Goal: Task Accomplishment & Management: Use online tool/utility

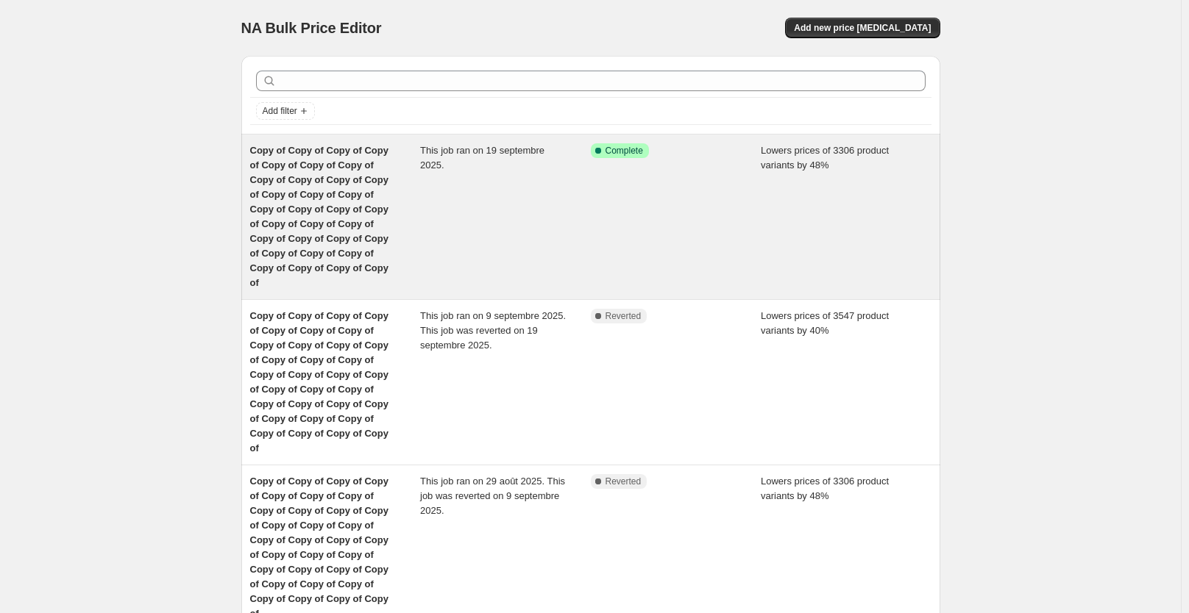
click at [388, 229] on span "Copy of Copy of Copy of Copy of Copy of Copy of Copy of Copy of Copy of Copy of…" at bounding box center [319, 216] width 138 height 143
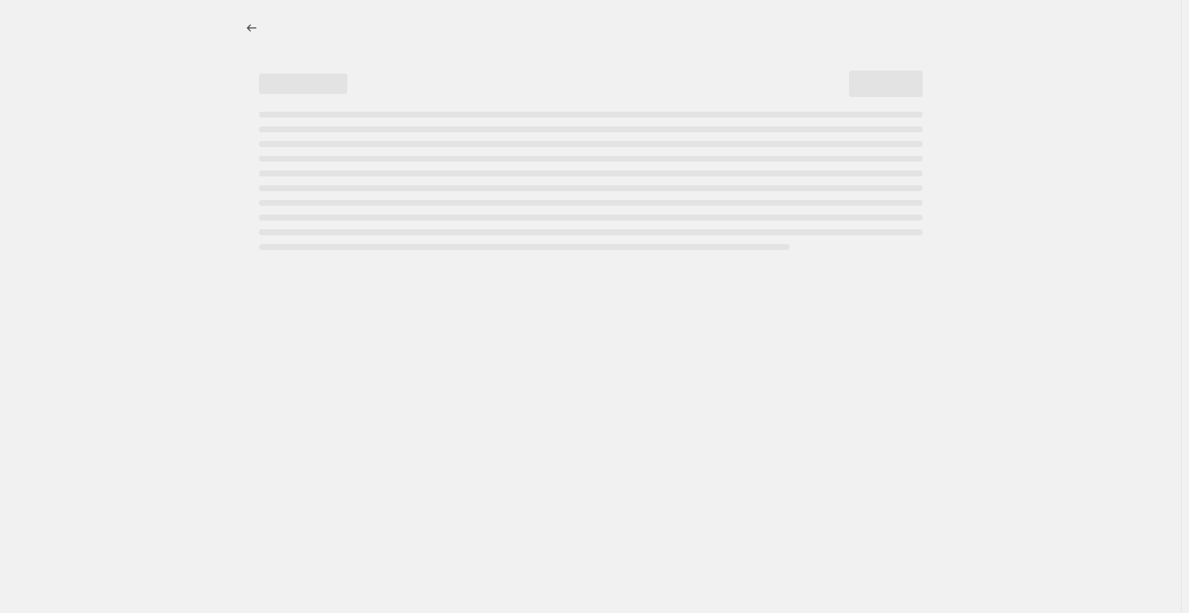
select select "percentage"
select select "not_equal"
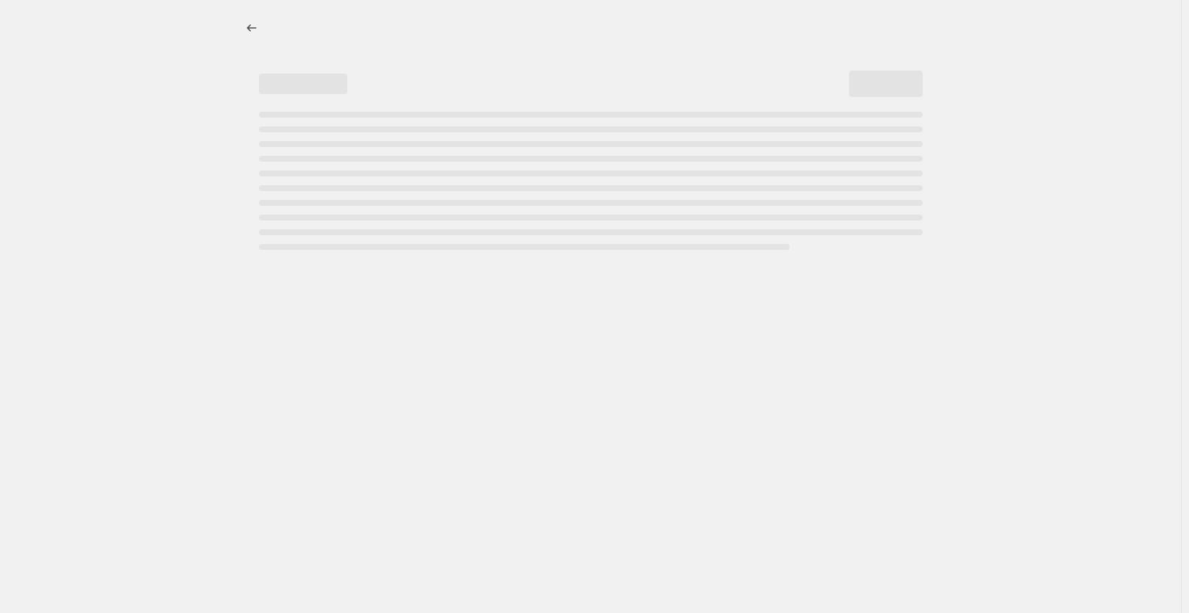
select select "not_equal"
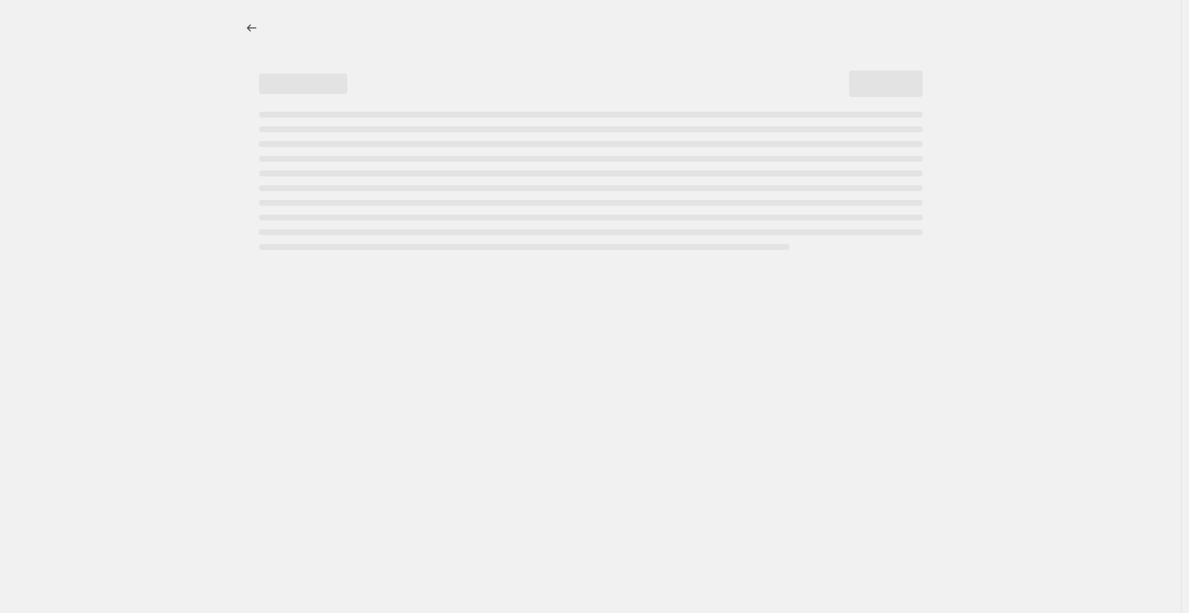
select select "not_equal"
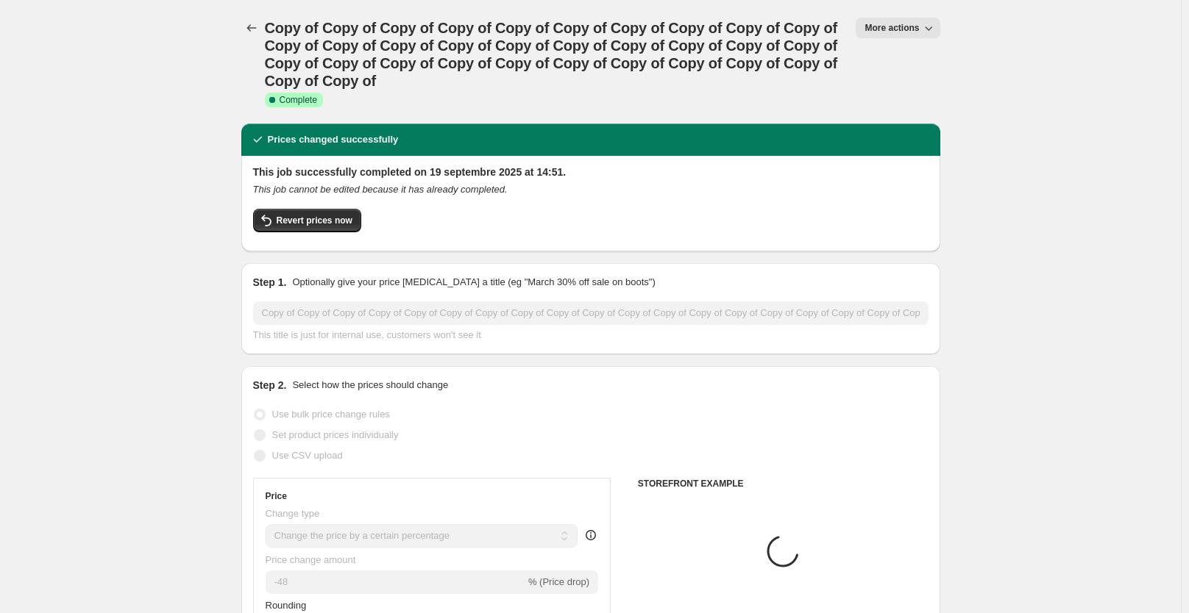
select select "collection"
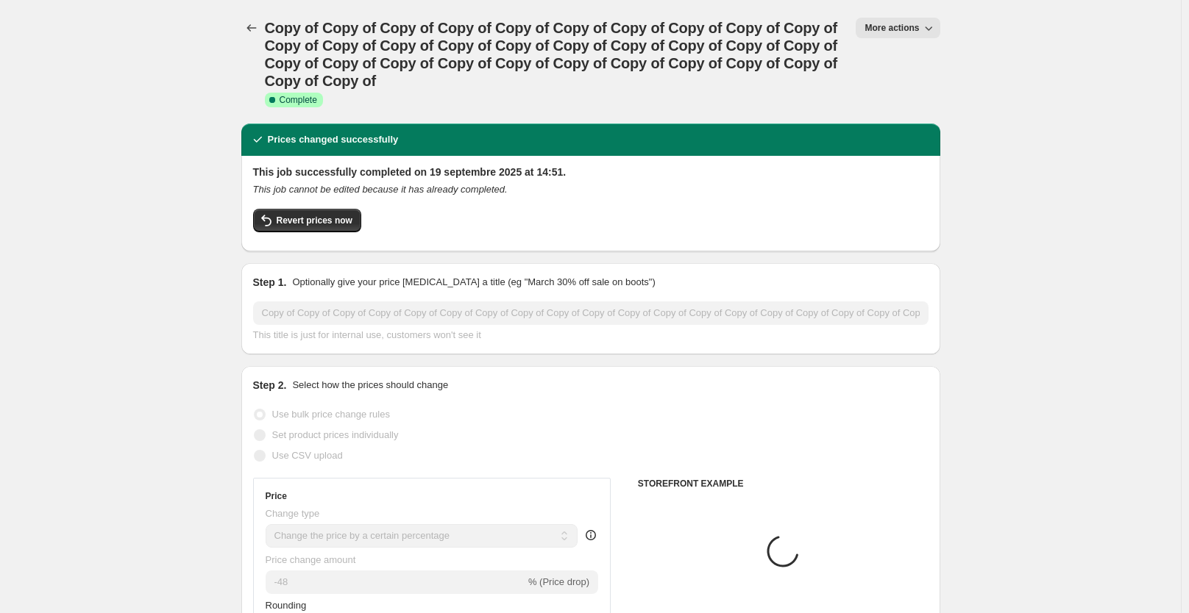
select select "collection"
select select "tag"
click at [305, 214] on button "Revert prices now" at bounding box center [307, 221] width 108 height 24
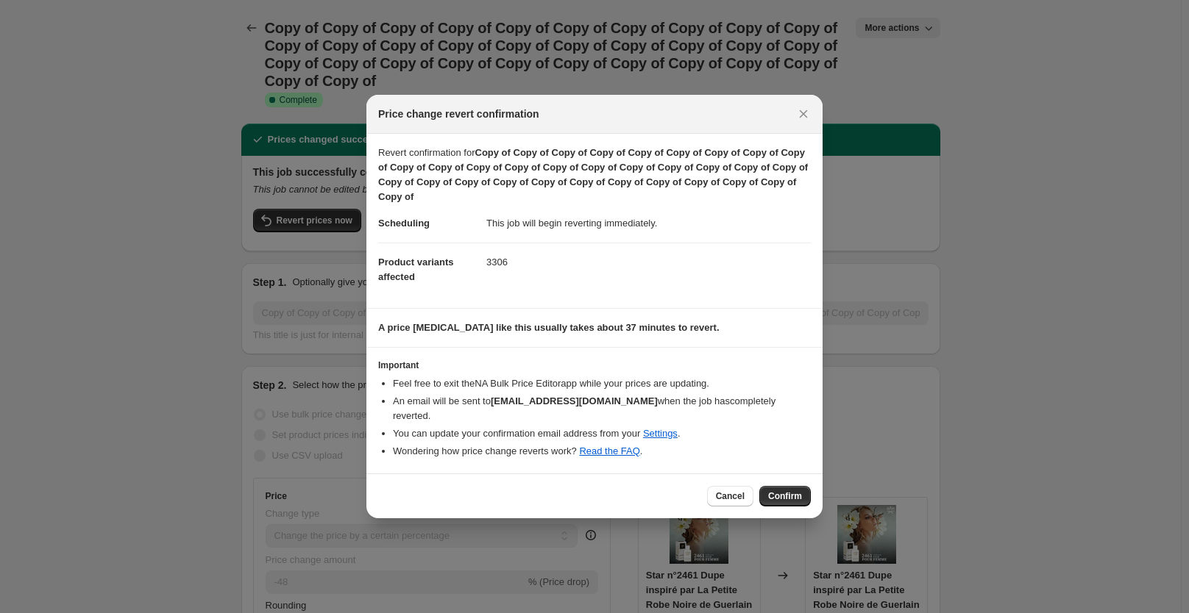
click at [793, 477] on div "Cancel Confirm" at bounding box center [594, 496] width 456 height 45
click at [793, 486] on button "Confirm" at bounding box center [784, 496] width 51 height 21
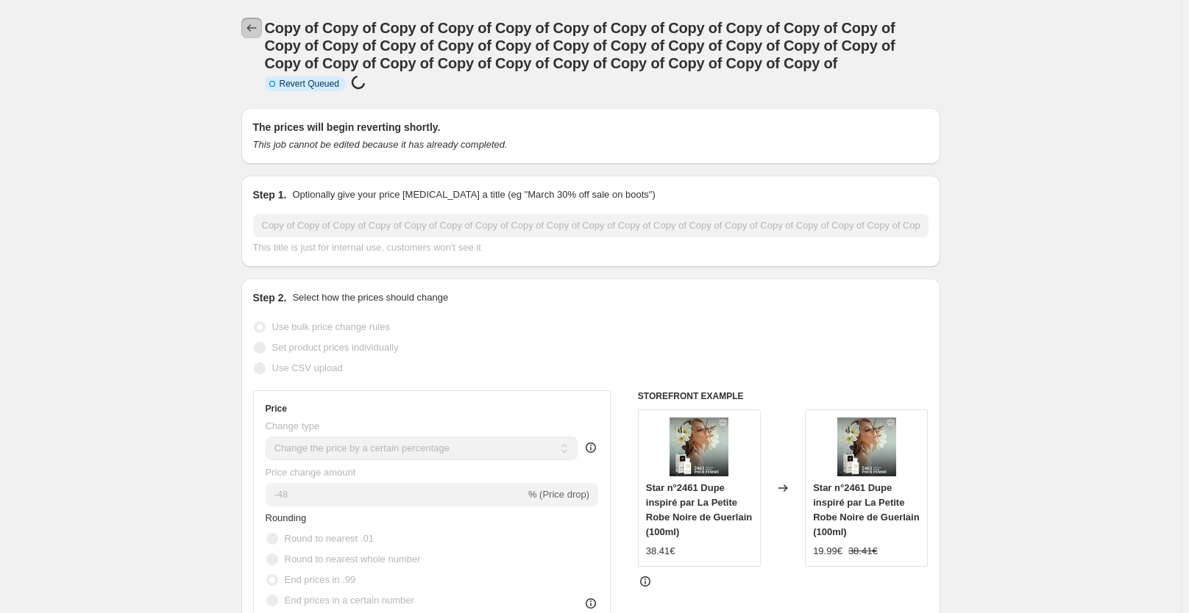
click at [249, 31] on icon "Price change jobs" at bounding box center [251, 28] width 15 height 15
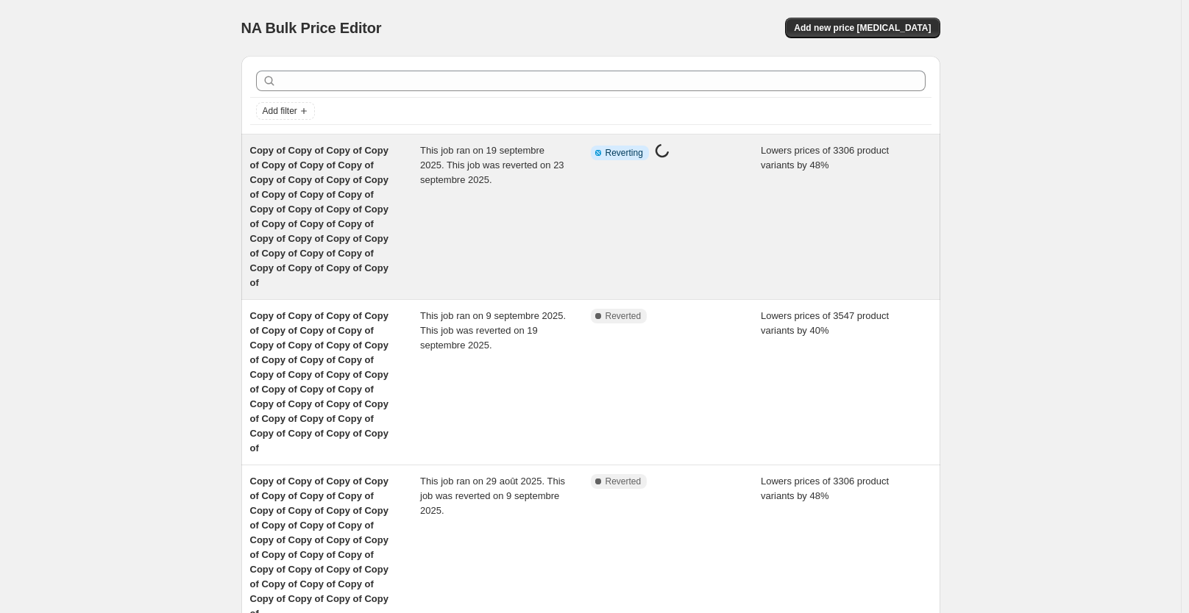
click at [507, 215] on div "This job ran on 19 septembre 2025. This job was reverted on 23 septembre 2025." at bounding box center [505, 216] width 171 height 147
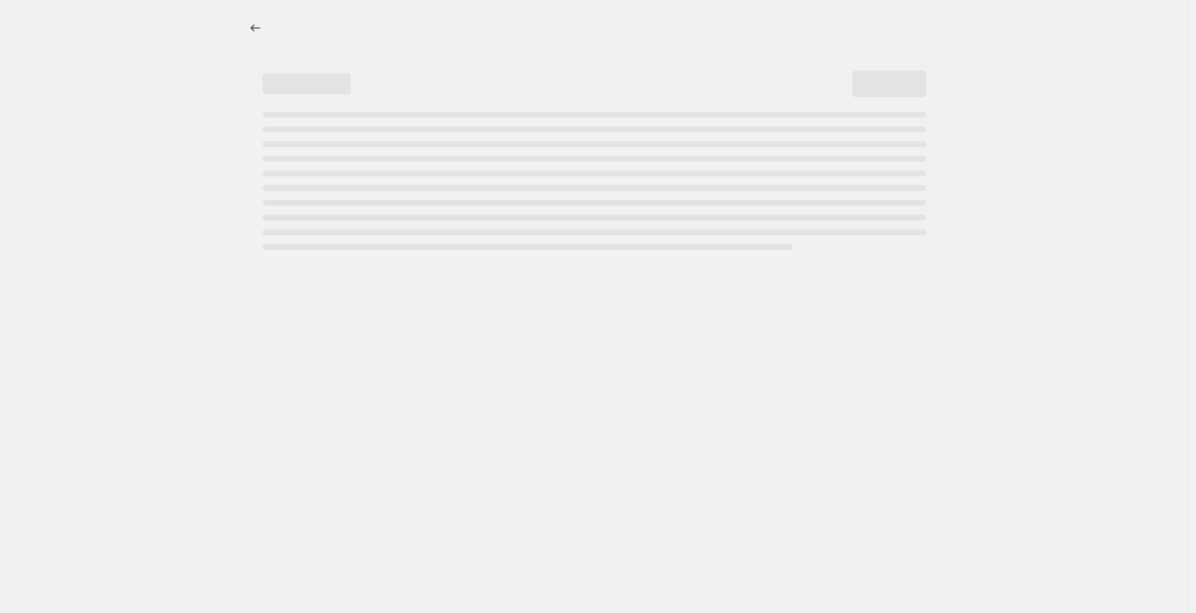
select select "percentage"
select select "collection"
select select "not_equal"
select select "collection"
select select "not_equal"
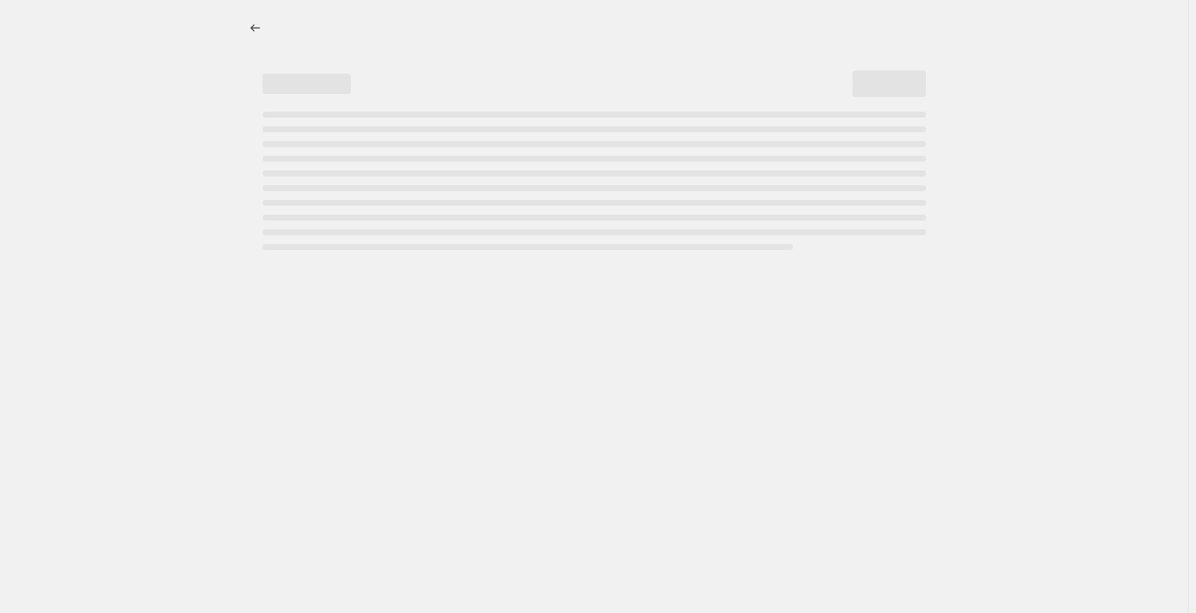
select select "collection"
select select "not_equal"
select select "collection"
select select "not_equal"
select select "collection"
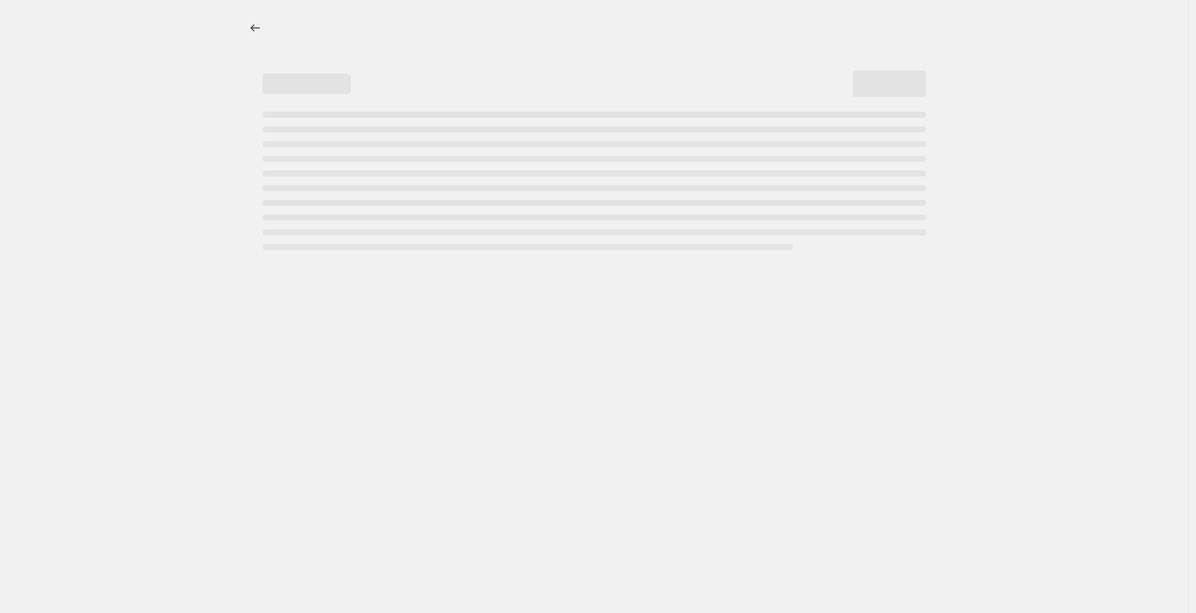
select select "not_equal"
select select "collection"
select select "not_equal"
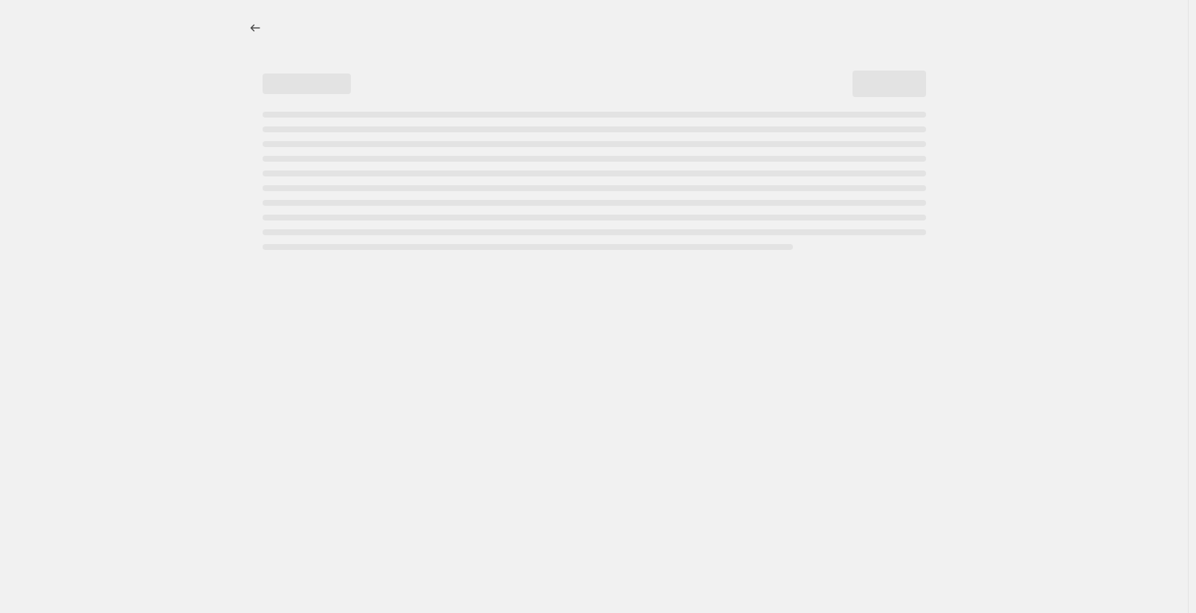
select select "not_equal"
select select "collection"
select select "not_equal"
select select "tag"
select select "not_equal"
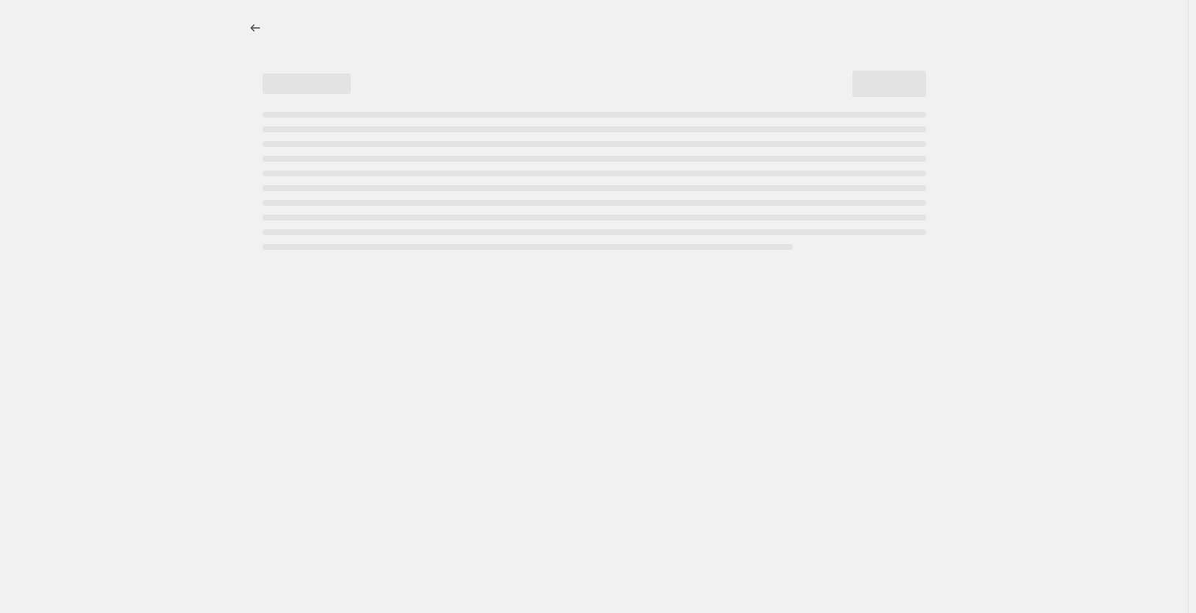
select select "not_equal"
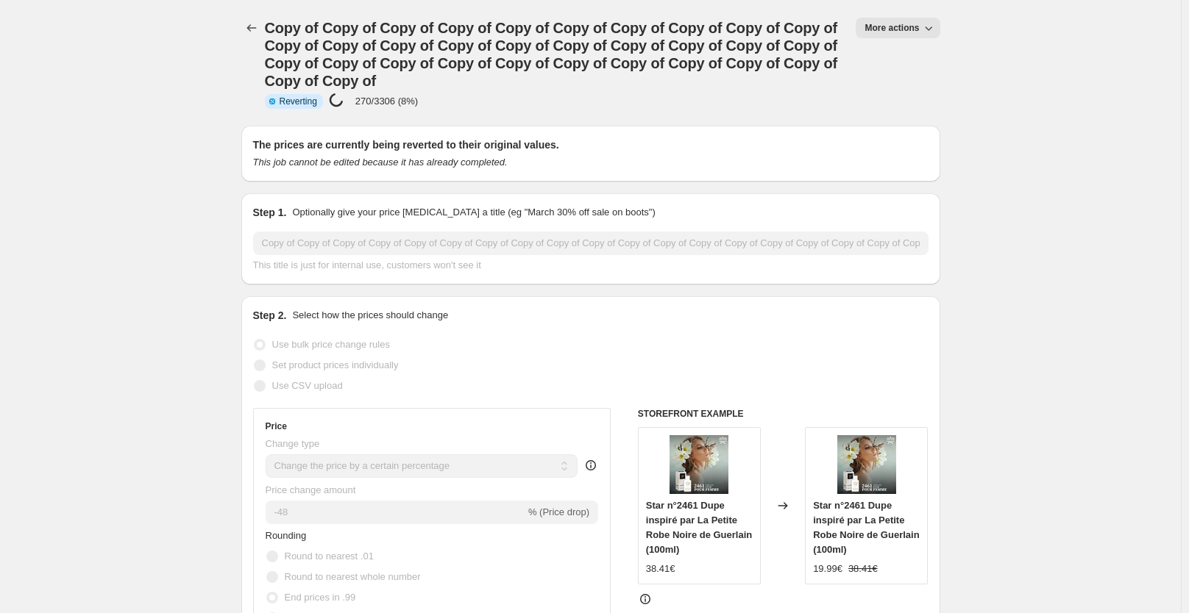
click at [648, 91] on div "Copy of Copy of Copy of Copy of Copy of Copy of Copy of Copy of Copy of Copy of…" at bounding box center [555, 63] width 580 height 90
click at [660, 130] on div "The prices are currently being reverted to their original values. This job cann…" at bounding box center [590, 154] width 699 height 56
click at [596, 180] on div "The prices are currently being reverted to their original values. This job cann…" at bounding box center [590, 154] width 699 height 56
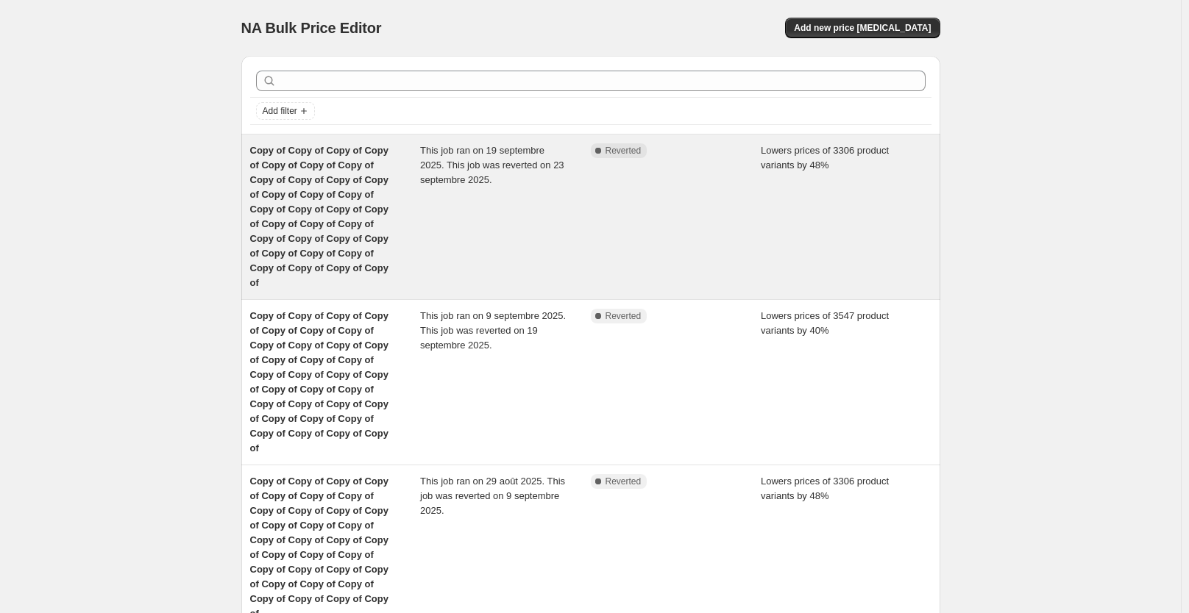
click at [658, 169] on div "Complete Reverted" at bounding box center [676, 216] width 171 height 147
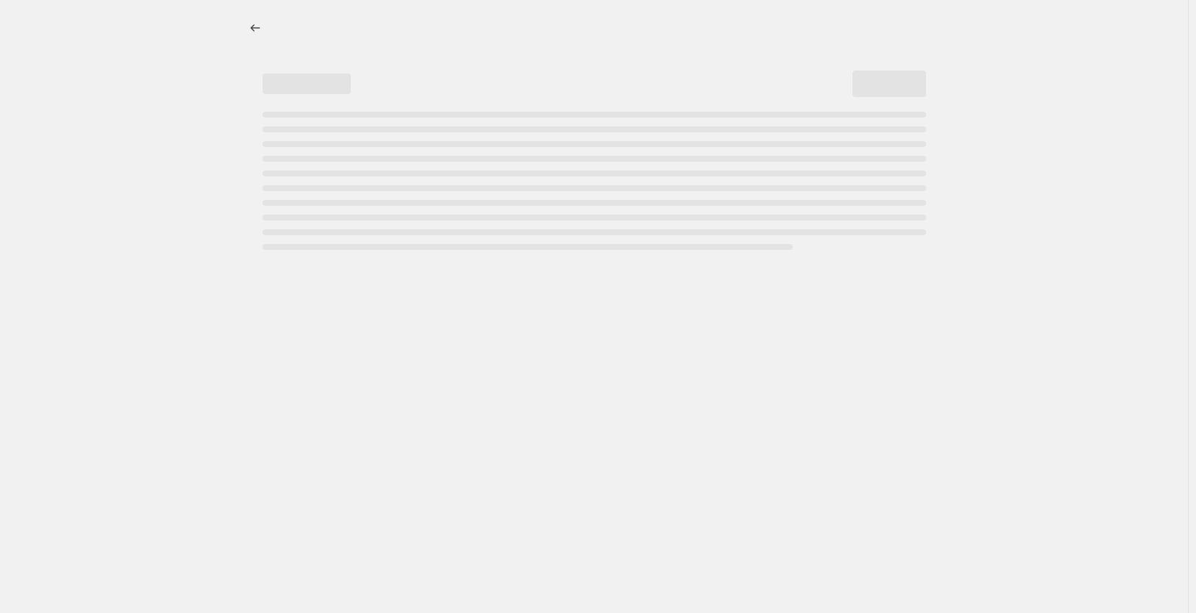
select select "percentage"
select select "collection"
select select "not_equal"
select select "collection"
select select "not_equal"
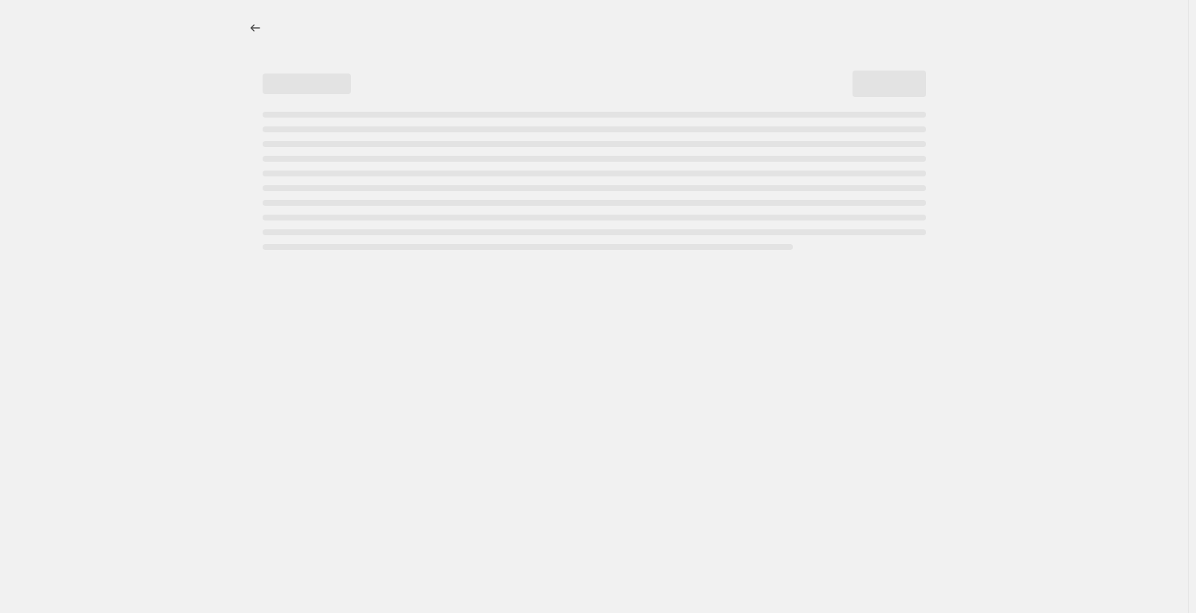
select select "collection"
select select "not_equal"
select select "collection"
select select "not_equal"
select select "collection"
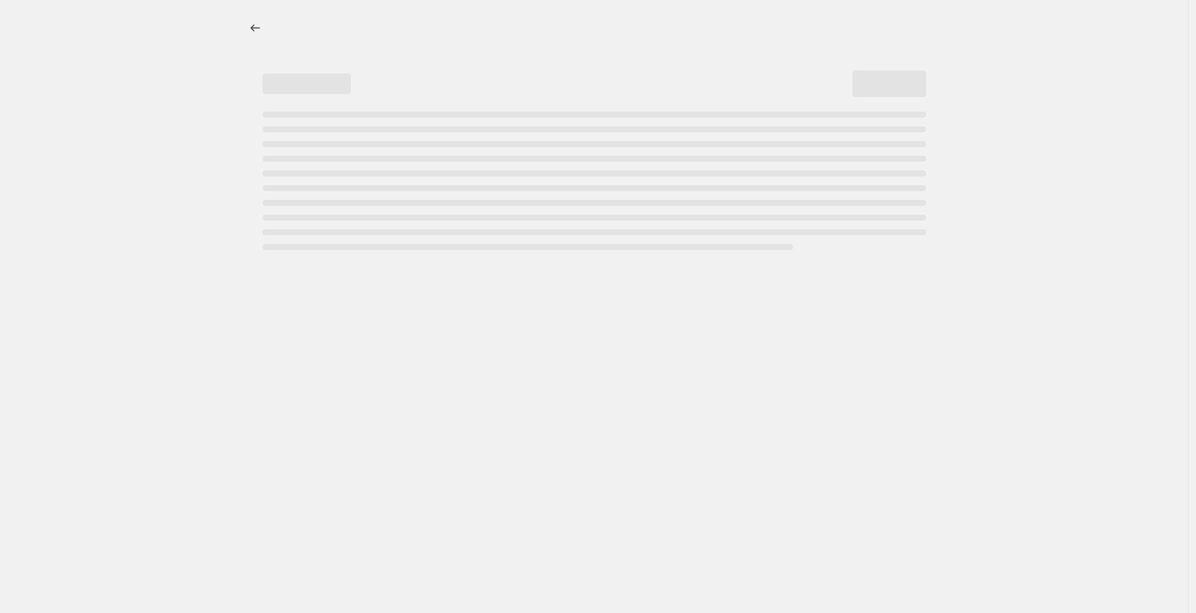
select select "not_equal"
select select "collection"
select select "not_equal"
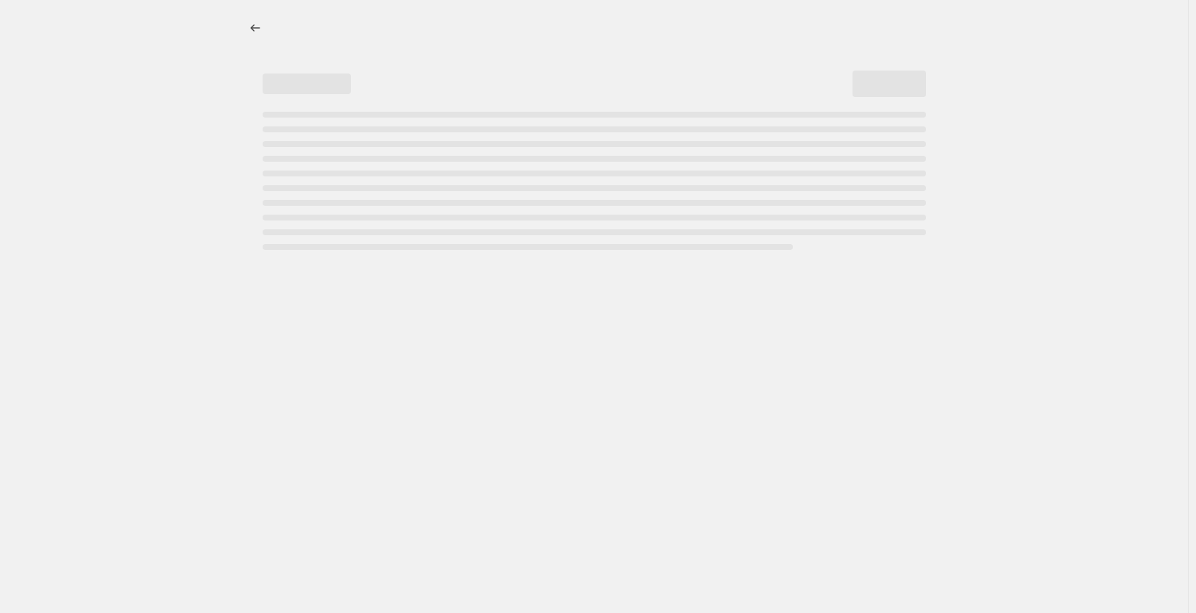
select select "not_equal"
select select "collection"
select select "not_equal"
select select "tag"
select select "not_equal"
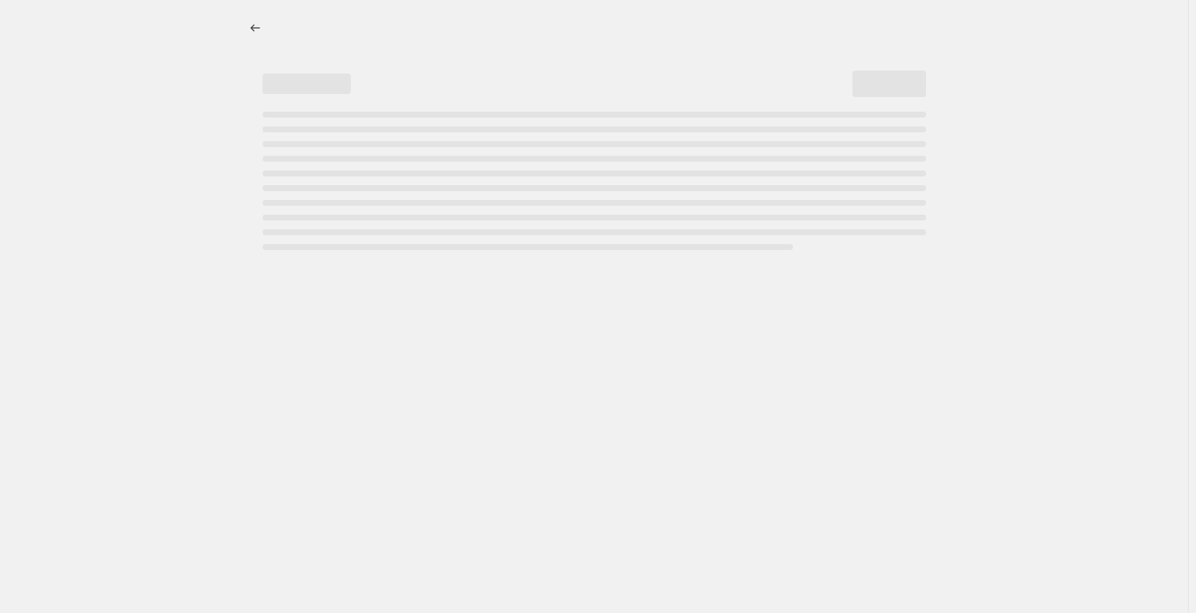
select select "not_equal"
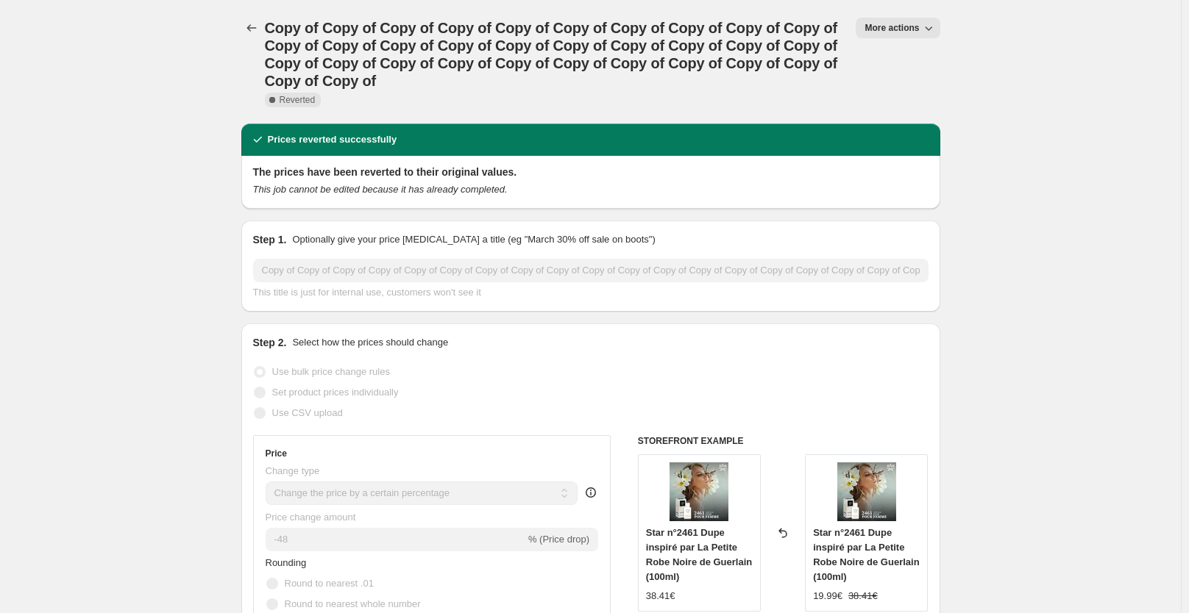
click at [914, 19] on button "More actions" at bounding box center [897, 28] width 84 height 21
click at [919, 53] on span "Copy to new job" at bounding box center [905, 58] width 68 height 11
select select "percentage"
select select "collection"
select select "not_equal"
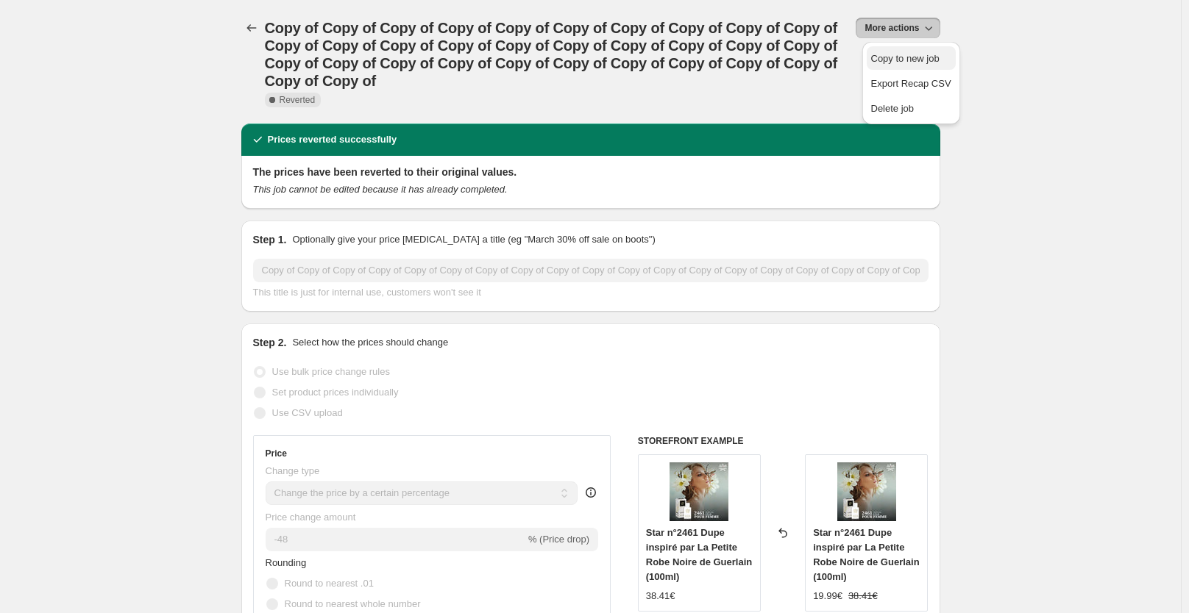
select select "collection"
select select "not_equal"
select select "collection"
select select "not_equal"
select select "collection"
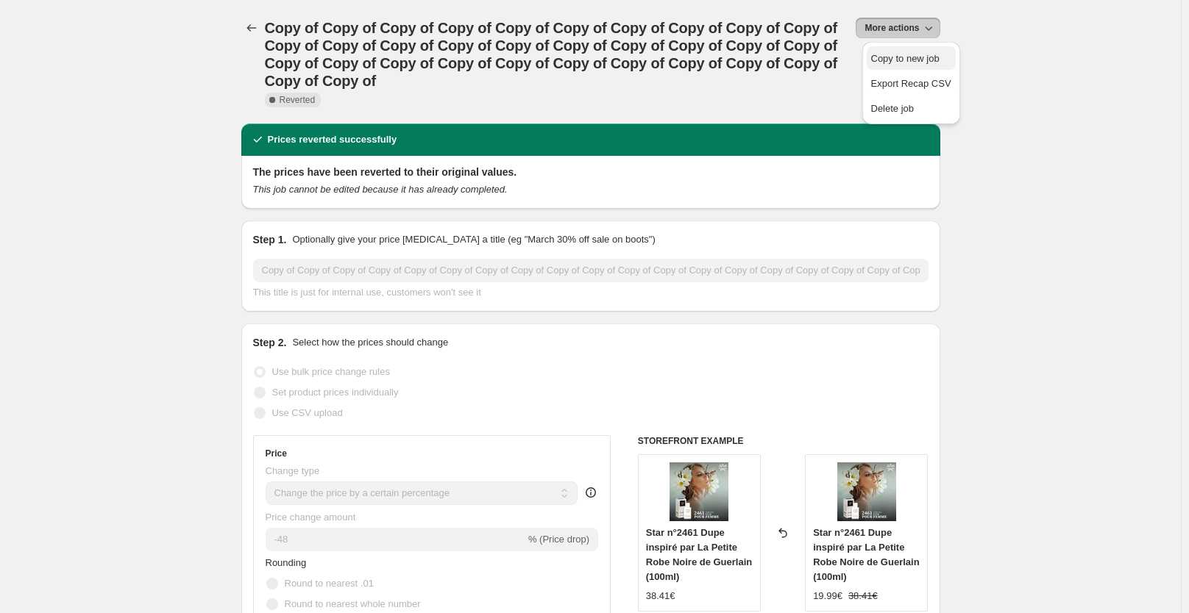
select select "not_equal"
select select "collection"
select select "not_equal"
select select "collection"
select select "not_equal"
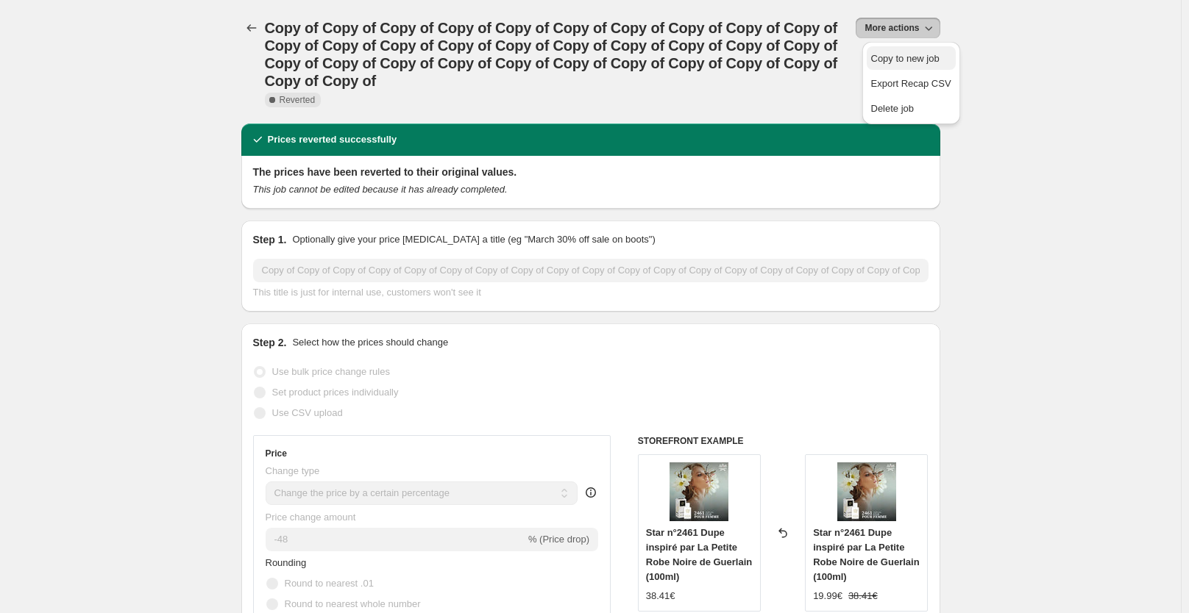
select select "not_equal"
select select "collection"
select select "not_equal"
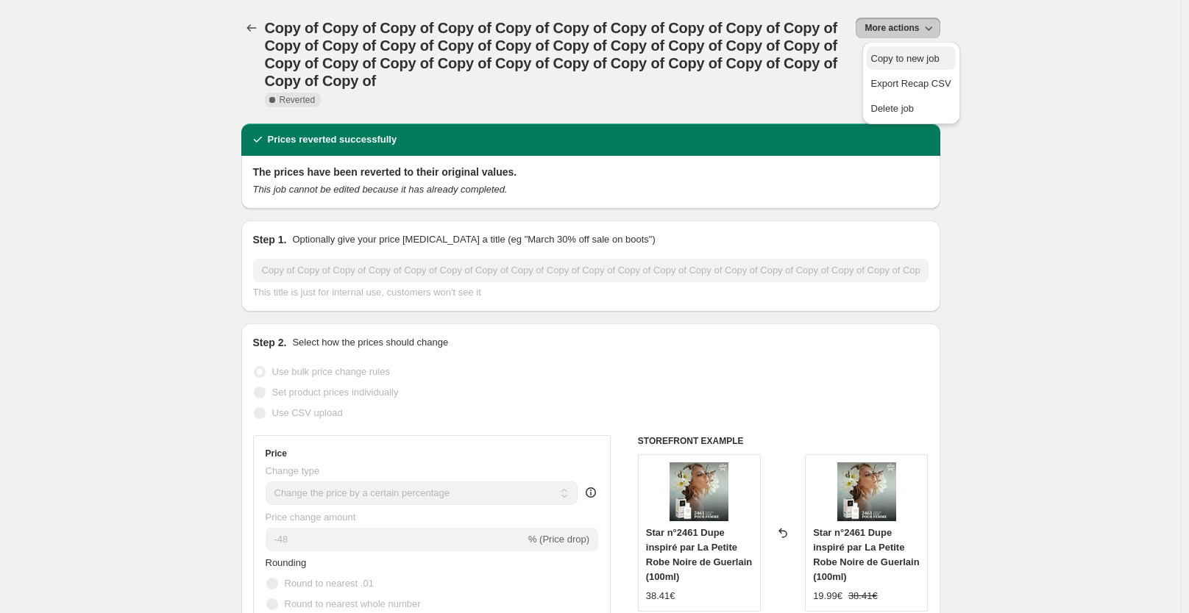
select select "tag"
select select "not_equal"
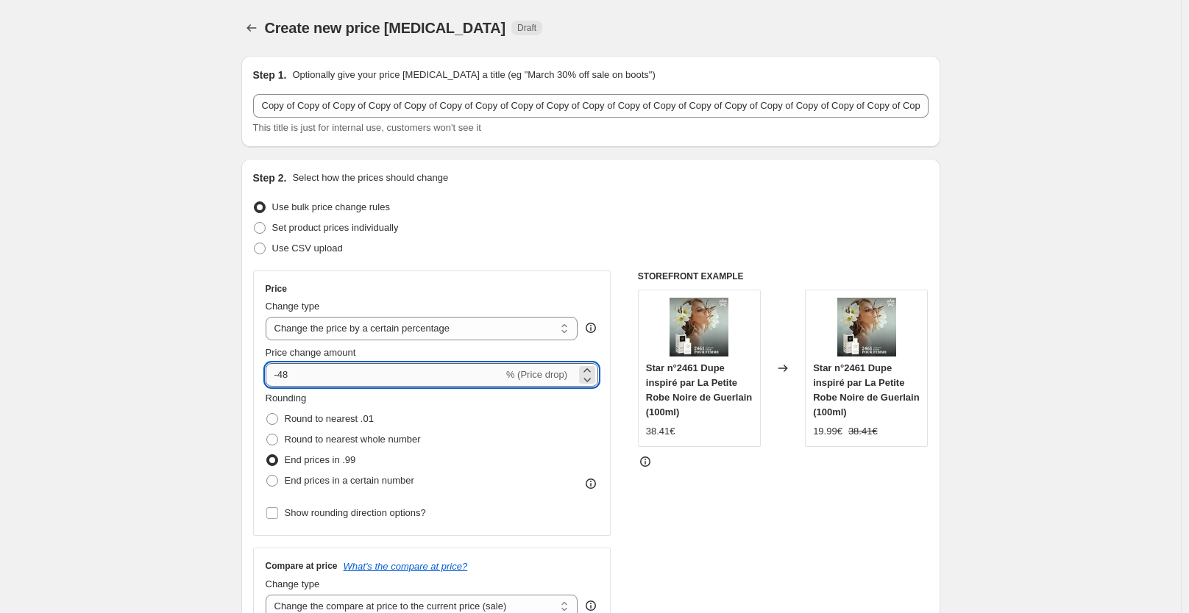
click at [345, 376] on input "-48" at bounding box center [385, 375] width 238 height 24
type input "-40"
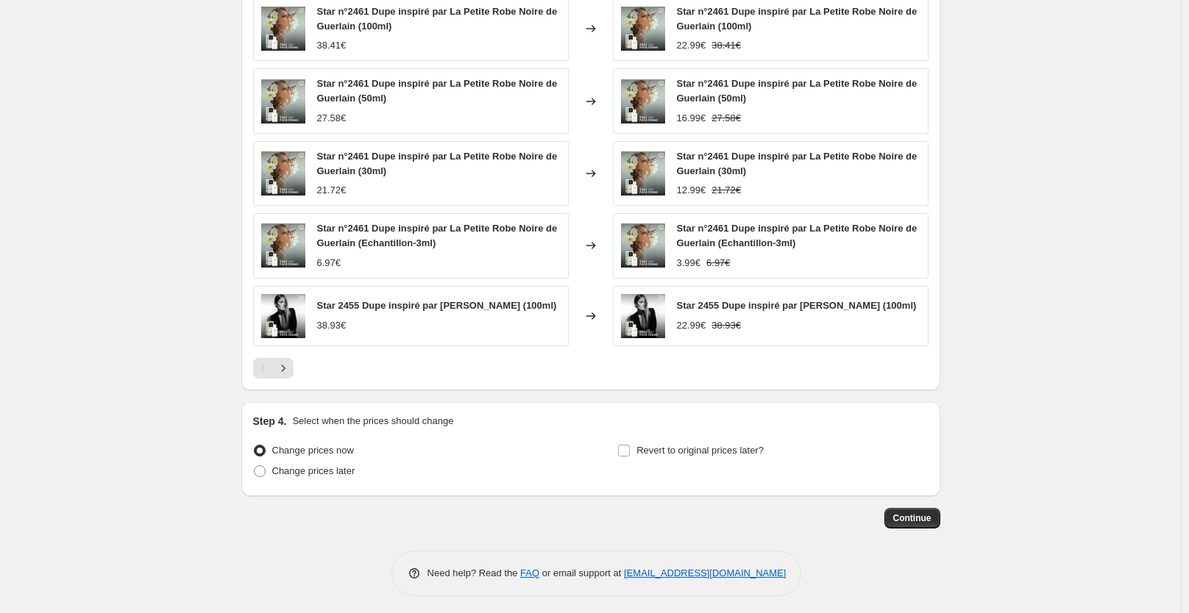
scroll to position [1403, 0]
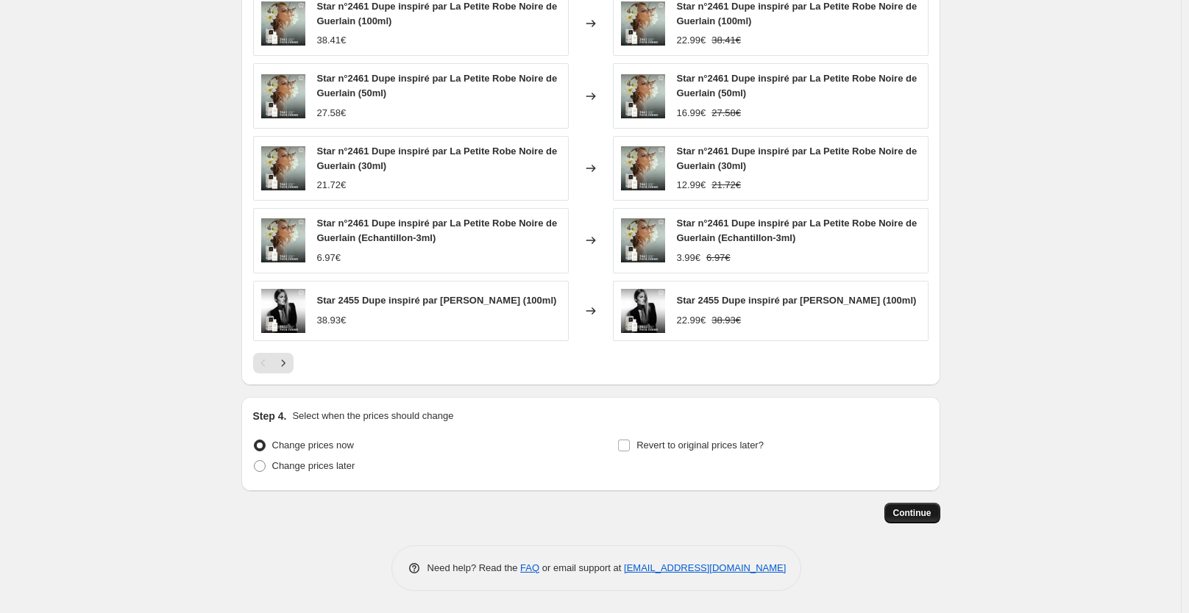
click at [916, 517] on span "Continue" at bounding box center [912, 513] width 38 height 12
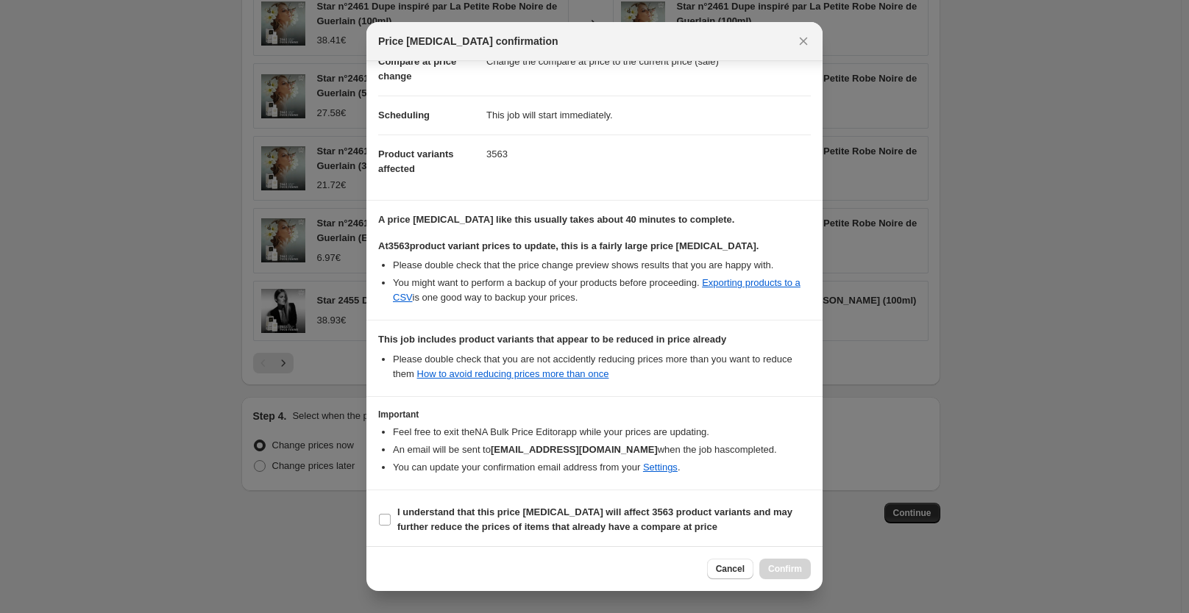
scroll to position [131, 0]
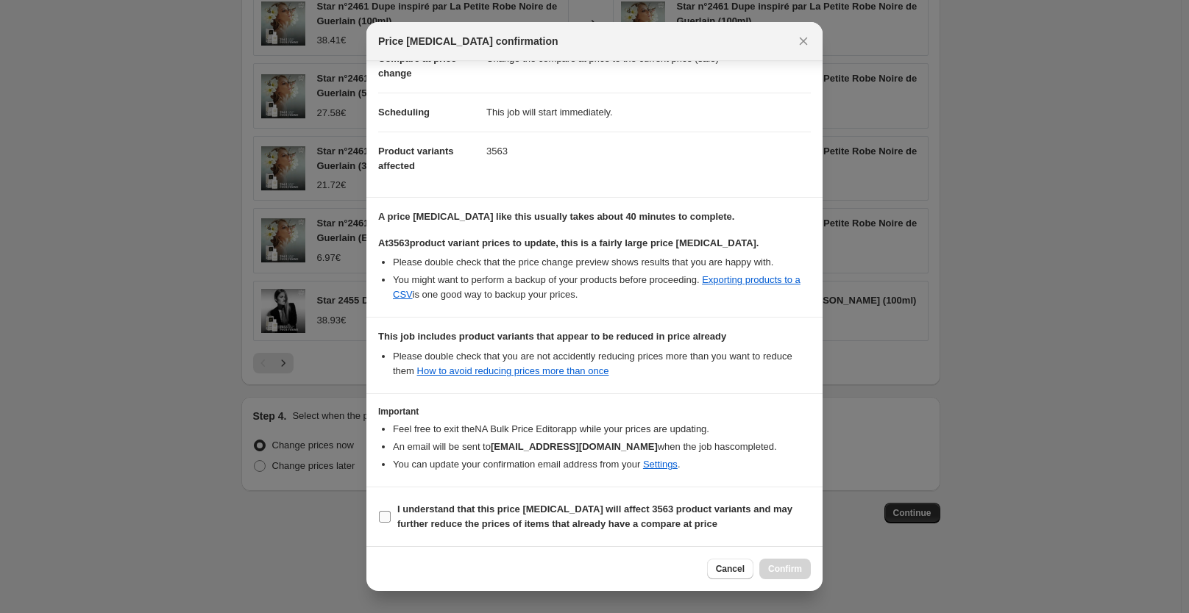
click at [466, 512] on b "I understand that this price [MEDICAL_DATA] will affect 3563 product variants a…" at bounding box center [594, 517] width 395 height 26
click at [391, 512] on input "I understand that this price [MEDICAL_DATA] will affect 3563 product variants a…" at bounding box center [385, 517] width 12 height 12
checkbox input "true"
click at [786, 566] on span "Confirm" at bounding box center [785, 569] width 34 height 12
type input "Copy of Copy of Copy of Copy of Copy of Copy of Copy of Copy of Copy of Copy of…"
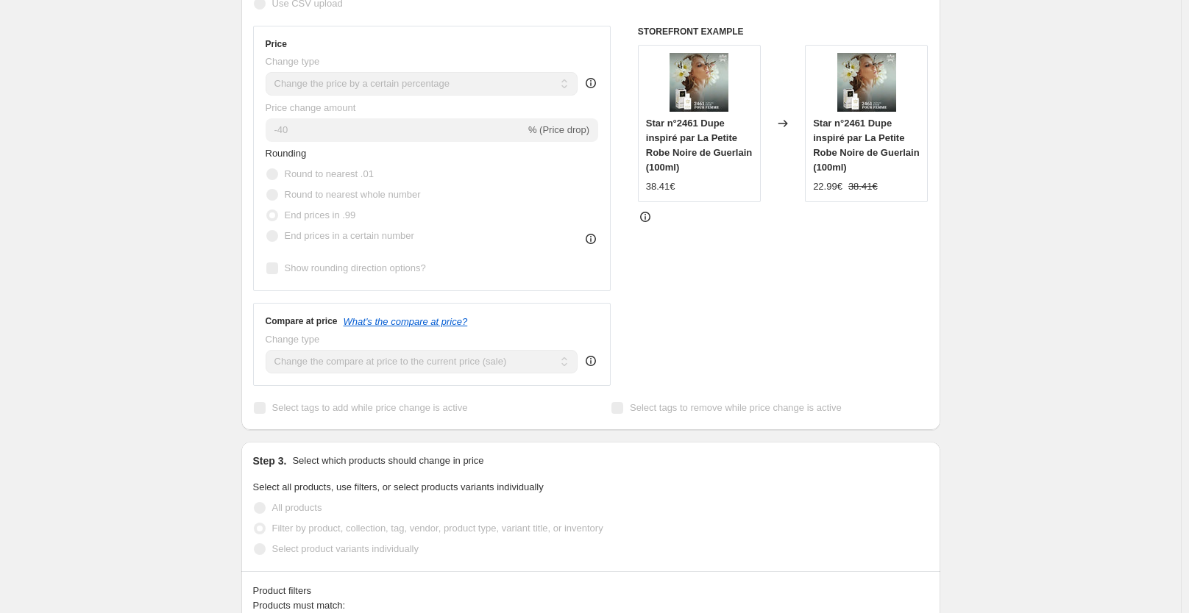
scroll to position [390, 0]
